Goal: Information Seeking & Learning: Learn about a topic

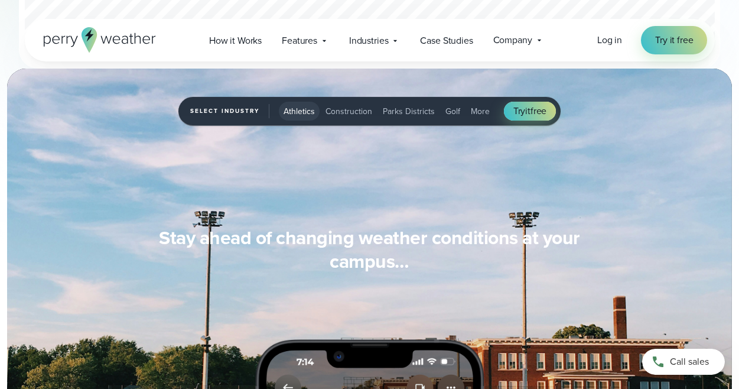
scroll to position [928, 0]
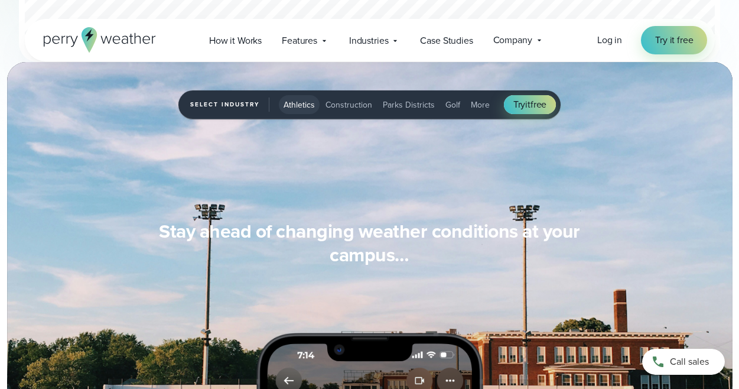
click at [340, 102] on span "Construction" at bounding box center [349, 105] width 47 height 12
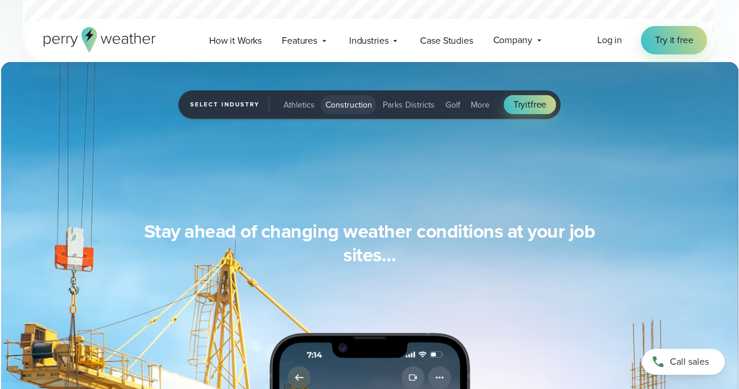
click at [389, 103] on span "Parks Districts" at bounding box center [409, 105] width 52 height 12
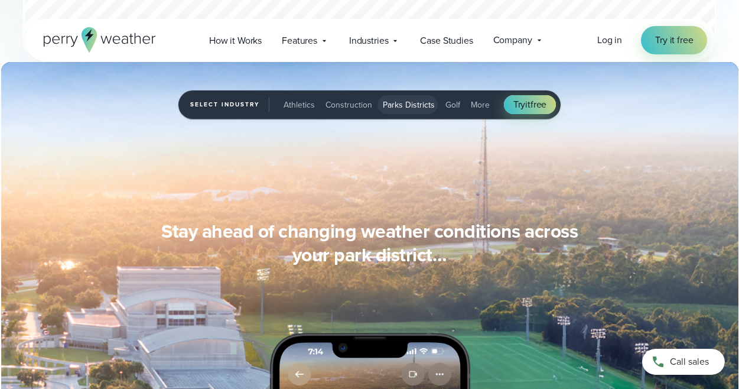
click at [466, 97] on button "More" at bounding box center [480, 104] width 28 height 19
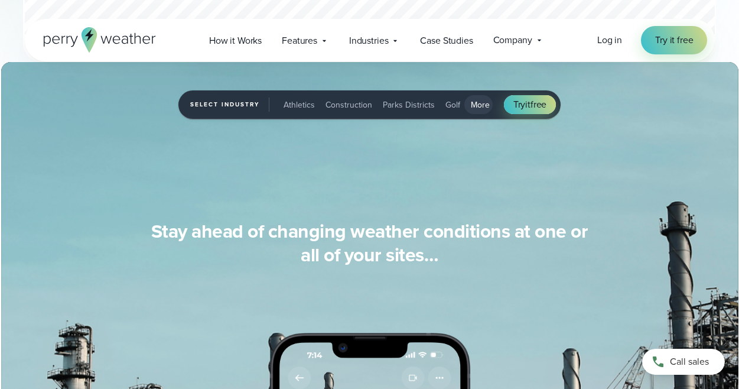
click at [269, 95] on div "Select Industry More Athletics Construction Parks Districts Golf More Try it fr…" at bounding box center [369, 104] width 383 height 29
click at [292, 102] on span "Athletics" at bounding box center [299, 105] width 31 height 12
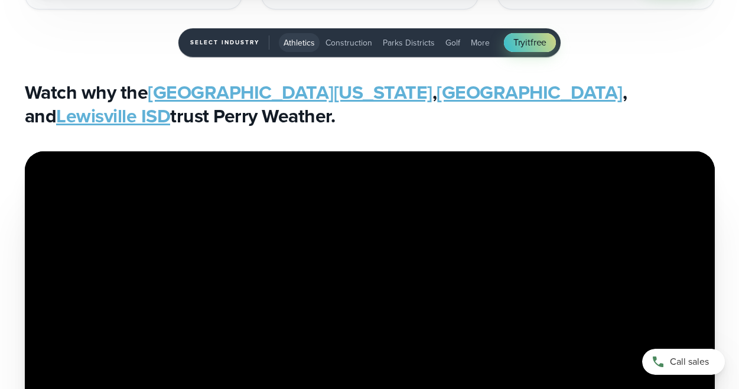
scroll to position [2423, 0]
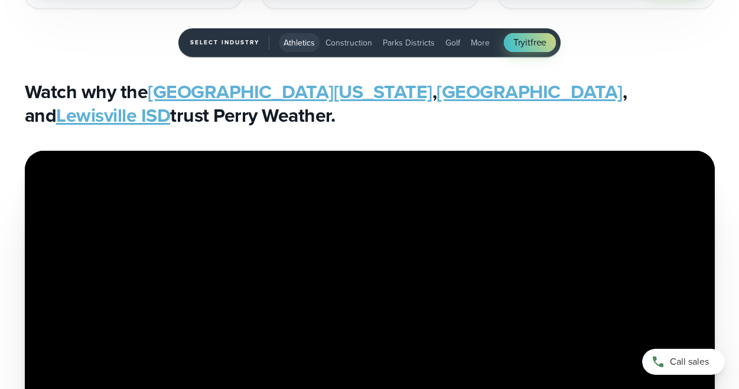
click at [267, 88] on link "University of Georgia" at bounding box center [290, 91] width 285 height 28
click at [437, 97] on link "Loyola High School" at bounding box center [530, 91] width 186 height 28
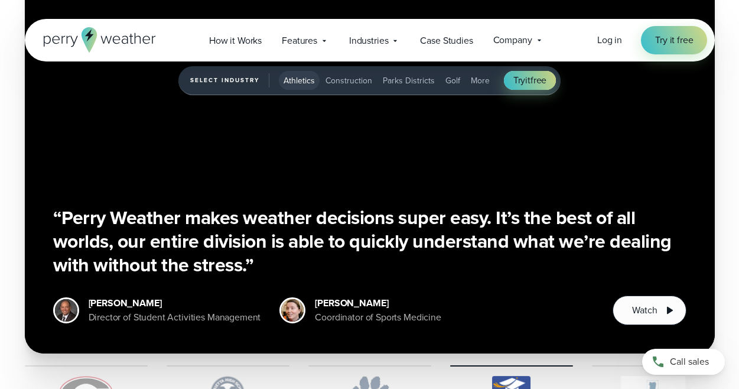
scroll to position [2608, 0]
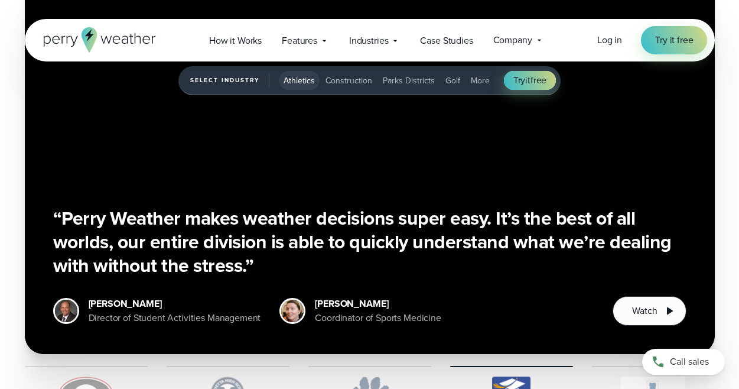
click at [375, 174] on div "“Perry Weather makes weather decisions super easy. It’s the best of all worlds,…" at bounding box center [369, 160] width 633 height 331
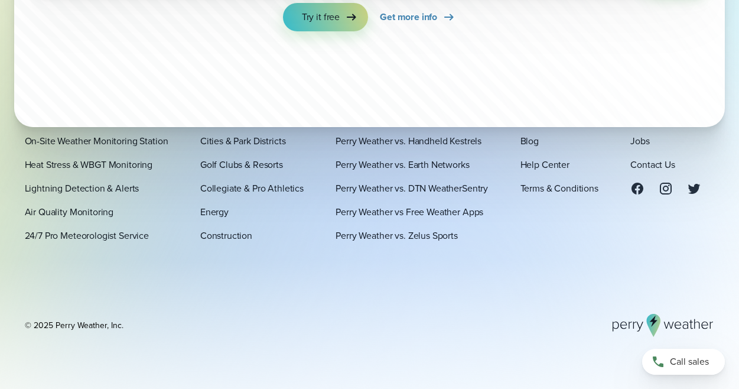
scroll to position [3999, 0]
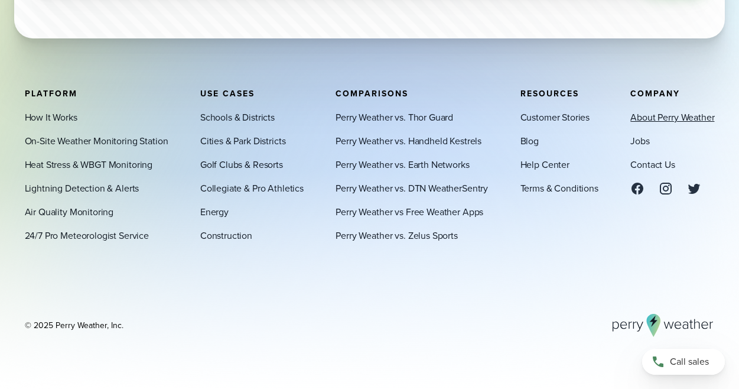
click at [637, 118] on link "About Perry Weather" at bounding box center [673, 117] width 84 height 14
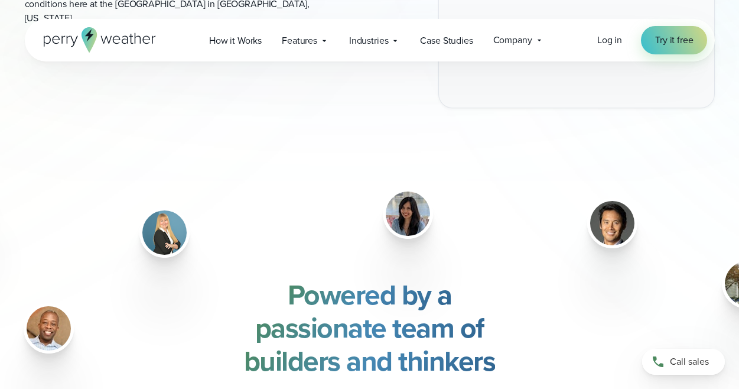
scroll to position [1314, 0]
